Goal: Transaction & Acquisition: Purchase product/service

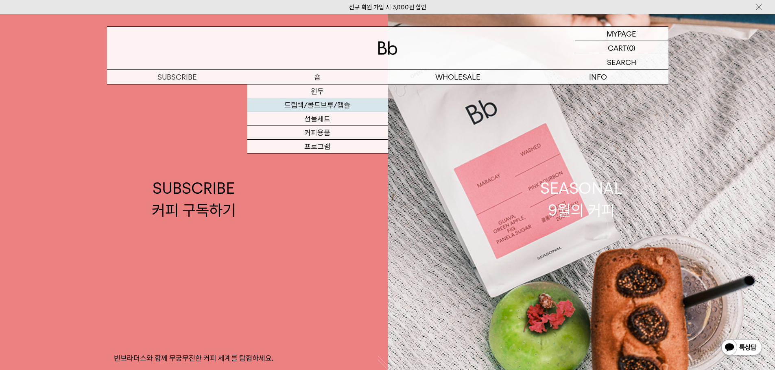
click at [330, 105] on link "드립백/콜드브루/캡슐" at bounding box center [317, 105] width 140 height 14
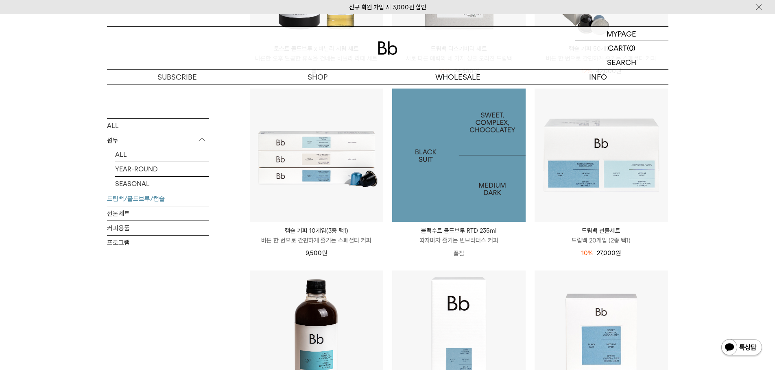
scroll to position [285, 0]
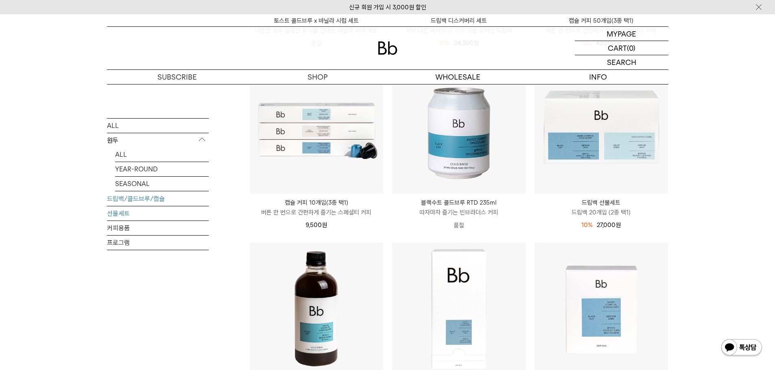
click at [125, 213] on link "선물세트" at bounding box center [158, 213] width 102 height 14
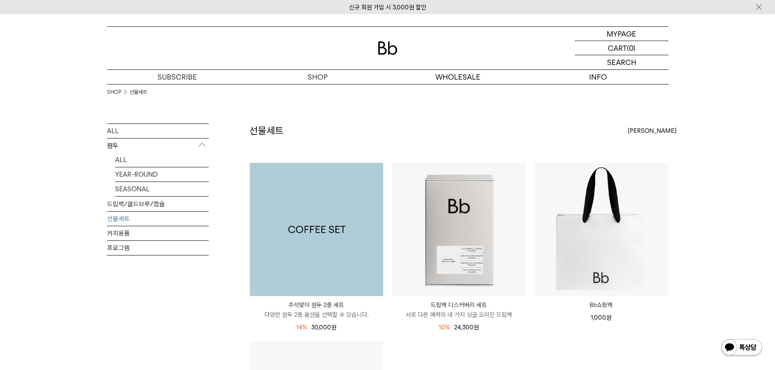
click at [296, 200] on img at bounding box center [316, 229] width 133 height 133
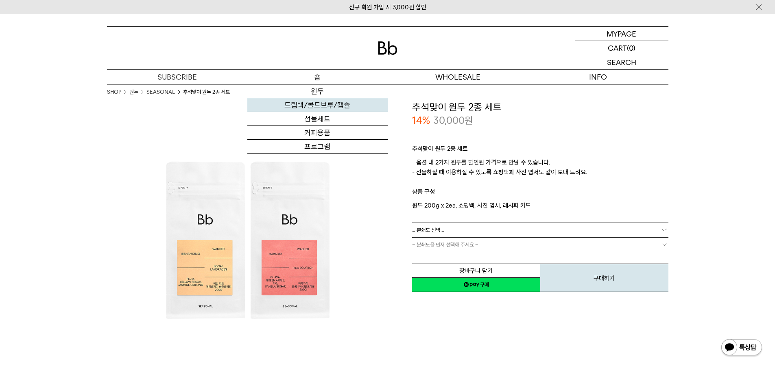
click at [320, 103] on link "드립백/콜드브루/캡슐" at bounding box center [317, 105] width 140 height 14
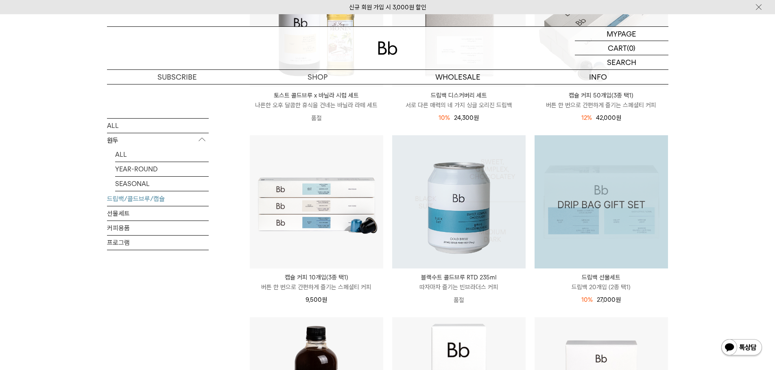
scroll to position [163, 0]
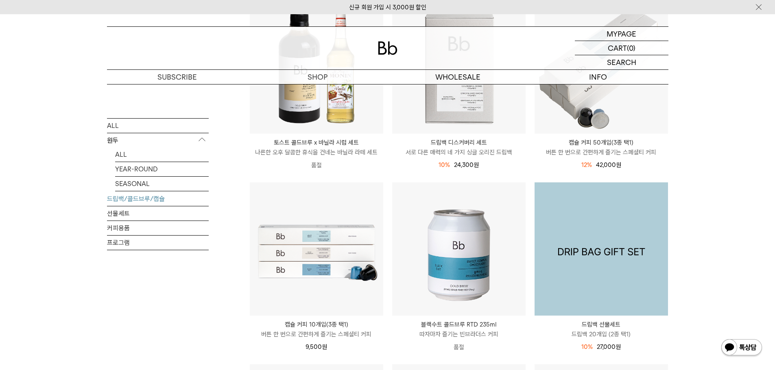
click at [581, 229] on img at bounding box center [600, 249] width 133 height 133
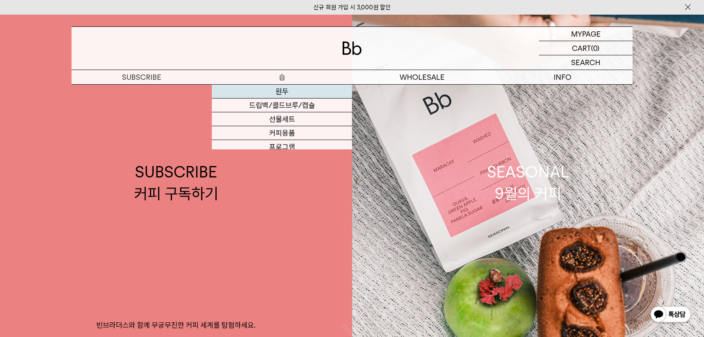
click at [282, 89] on link "원두" at bounding box center [282, 92] width 140 height 14
